Goal: Check status: Check status

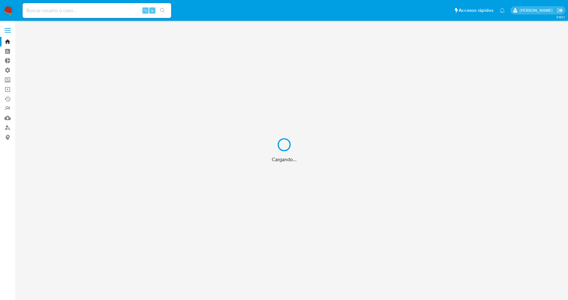
click at [100, 15] on div "Cargando..." at bounding box center [284, 150] width 568 height 300
click at [100, 13] on div "Cargando..." at bounding box center [284, 150] width 568 height 300
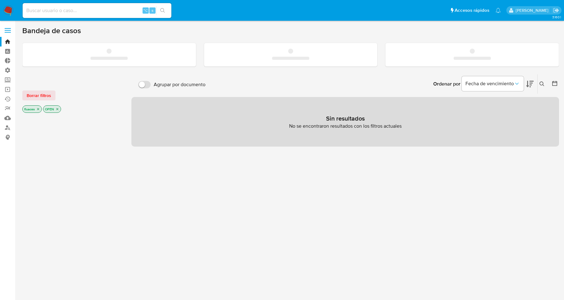
click at [100, 12] on input at bounding box center [97, 11] width 149 height 8
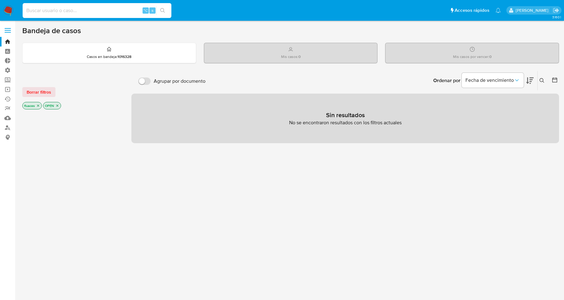
paste input "584787751"
type input "584787751"
click at [64, 7] on input "584787751" at bounding box center [97, 11] width 149 height 8
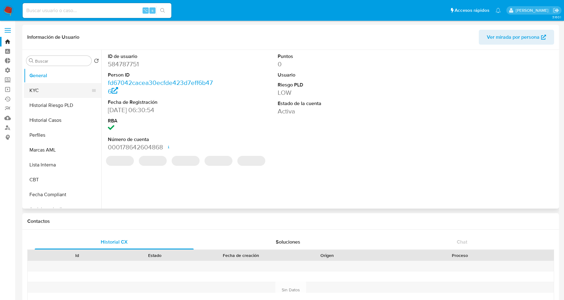
click at [56, 88] on button "KYC" at bounding box center [60, 90] width 72 height 15
select select "10"
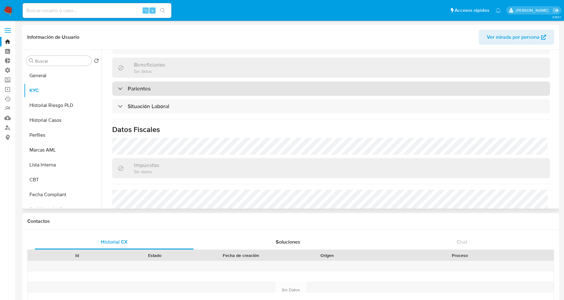
scroll to position [259, 0]
